Goal: Task Accomplishment & Management: Complete application form

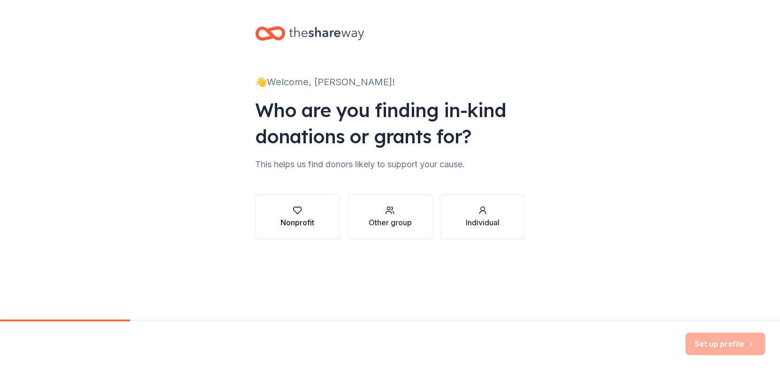
click at [298, 212] on icon "button" at bounding box center [297, 210] width 9 height 9
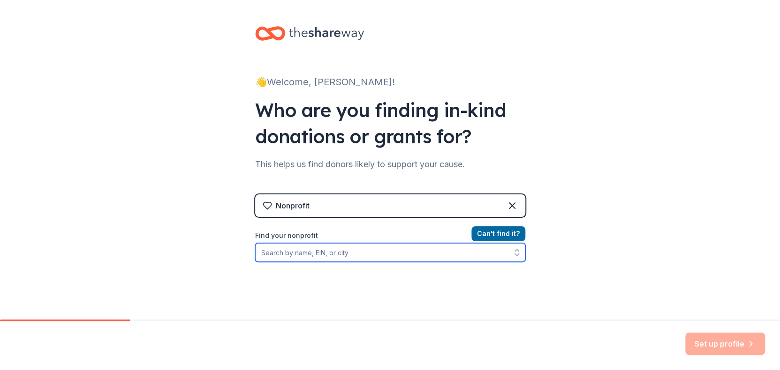
click at [304, 254] on input "Find your nonprofit" at bounding box center [390, 252] width 270 height 19
type input "[US_EMPLOYER_IDENTIFICATION_NUMBER]"
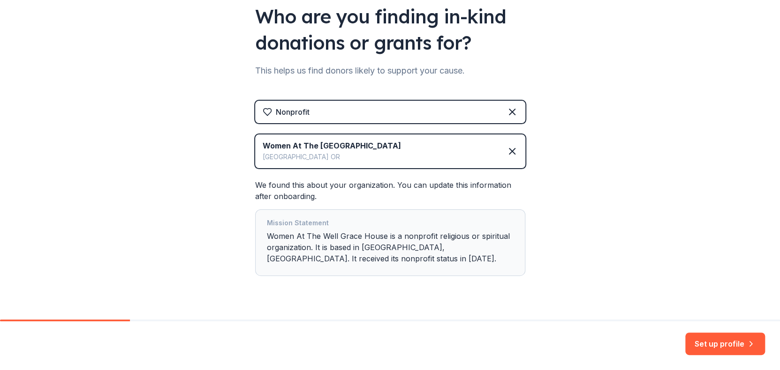
scroll to position [113, 0]
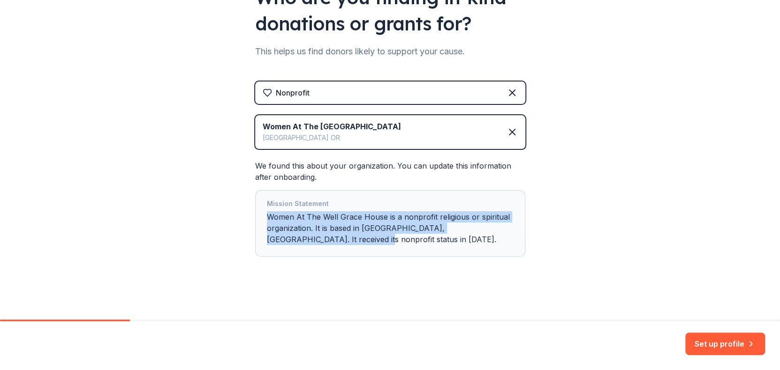
drag, startPoint x: 362, startPoint y: 240, endPoint x: 514, endPoint y: 273, distance: 155.5
click at [514, 273] on div "Nonprofit Women At The [GEOGRAPHIC_DATA] OR We found this about your organizati…" at bounding box center [390, 179] width 270 height 194
click at [739, 345] on button "Set up profile" at bounding box center [725, 344] width 80 height 23
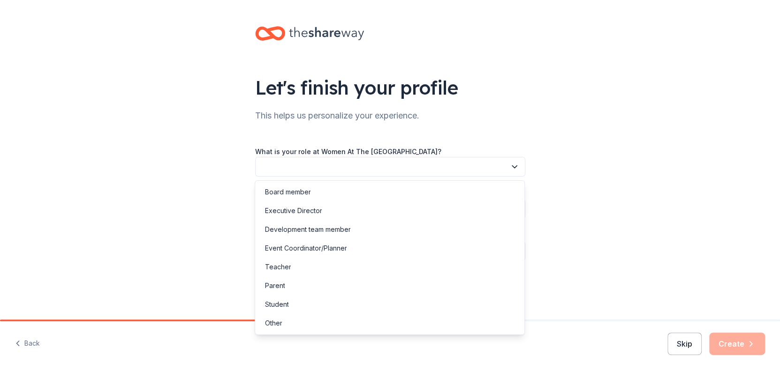
click at [390, 166] on button "button" at bounding box center [390, 167] width 270 height 20
click at [295, 324] on div "Other" at bounding box center [389, 323] width 265 height 19
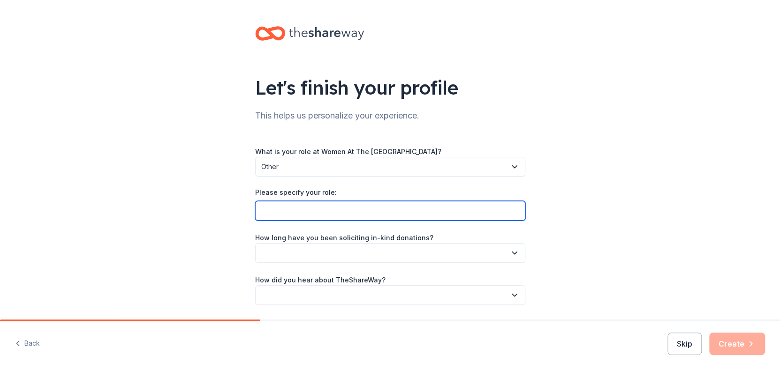
click at [292, 209] on input "Please specify your role:" at bounding box center [390, 211] width 270 height 20
type input "Case Management/Community Outreach"
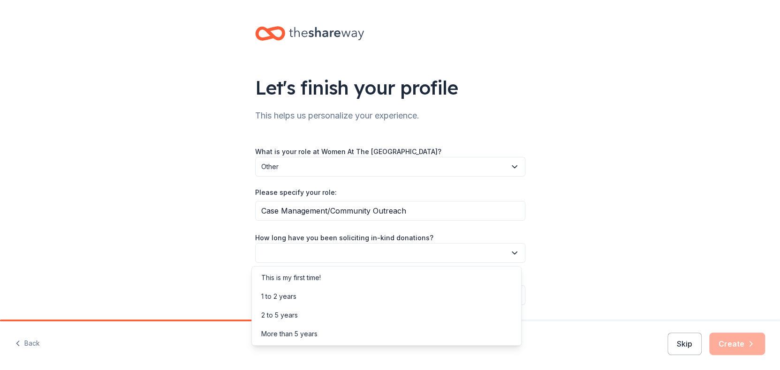
click at [394, 253] on button "button" at bounding box center [390, 253] width 270 height 20
click at [307, 329] on div "More than 5 years" at bounding box center [289, 334] width 56 height 11
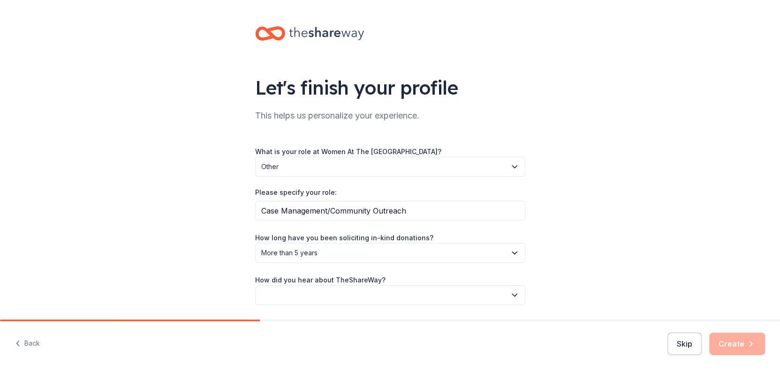
scroll to position [30, 0]
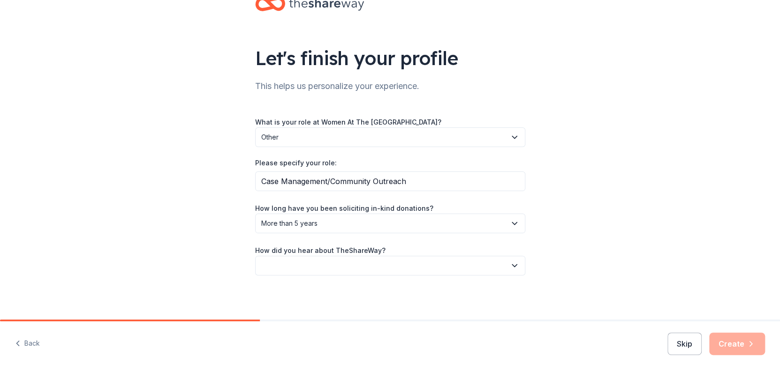
click at [477, 264] on button "button" at bounding box center [390, 266] width 270 height 20
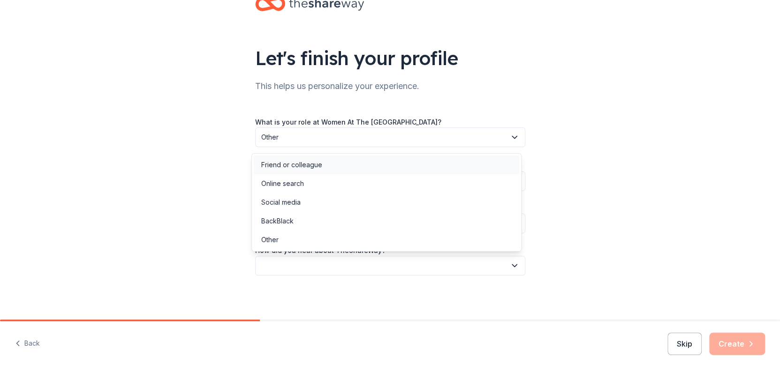
click at [300, 158] on div "Friend or colleague" at bounding box center [386, 165] width 265 height 19
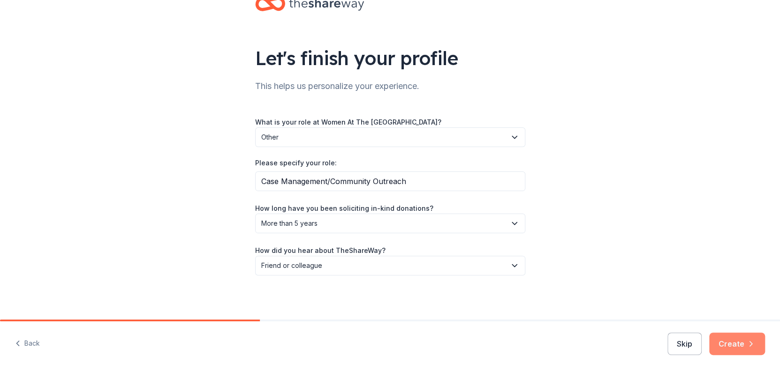
click at [733, 338] on button "Create" at bounding box center [737, 344] width 56 height 23
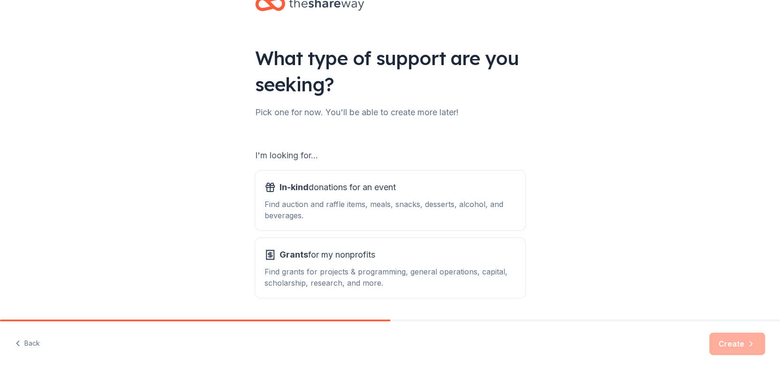
scroll to position [58, 0]
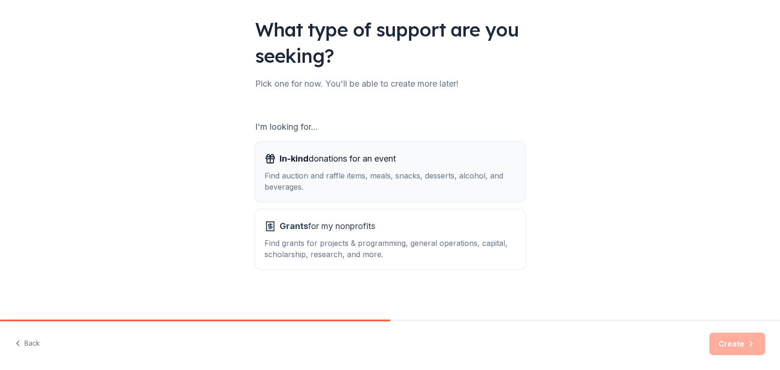
click at [297, 160] on span "In-kind" at bounding box center [294, 159] width 29 height 10
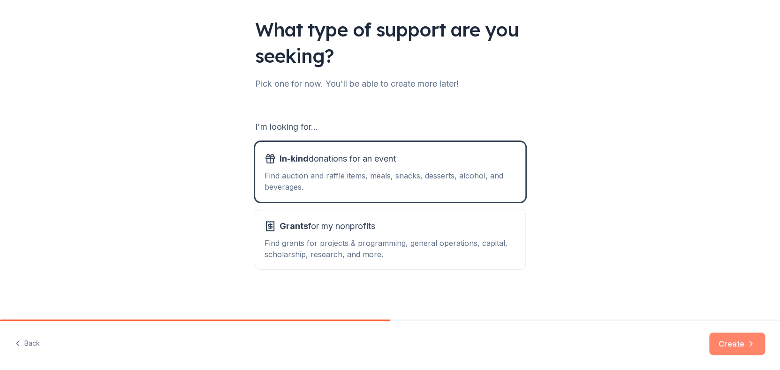
click at [745, 342] on button "Create" at bounding box center [737, 344] width 56 height 23
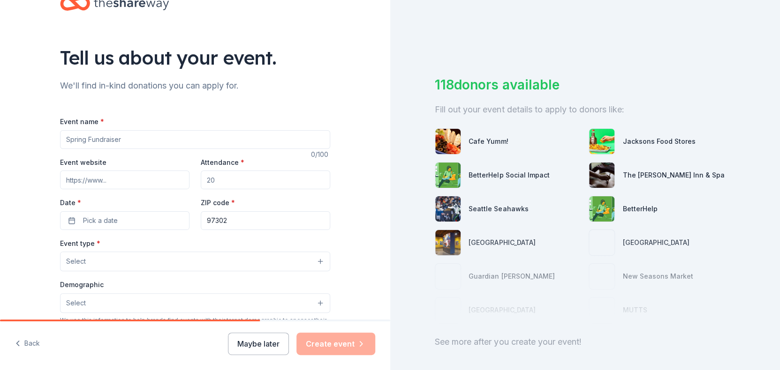
scroll to position [47, 0]
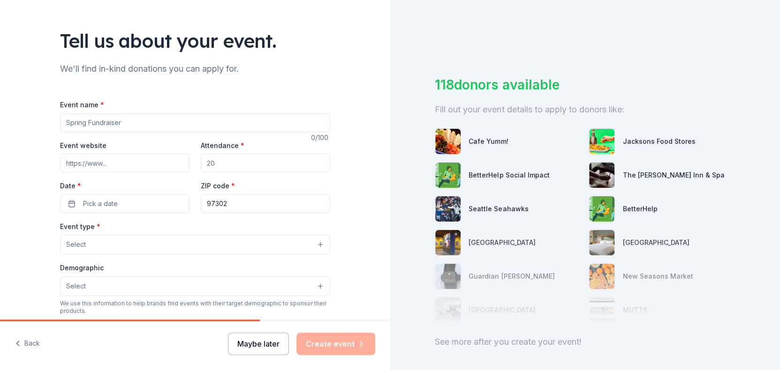
click at [271, 342] on button "Maybe later" at bounding box center [258, 344] width 61 height 23
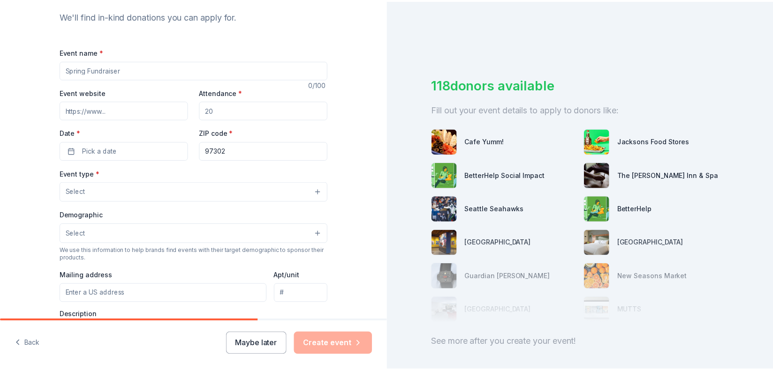
scroll to position [188, 0]
